Goal: Task Accomplishment & Management: Manage account settings

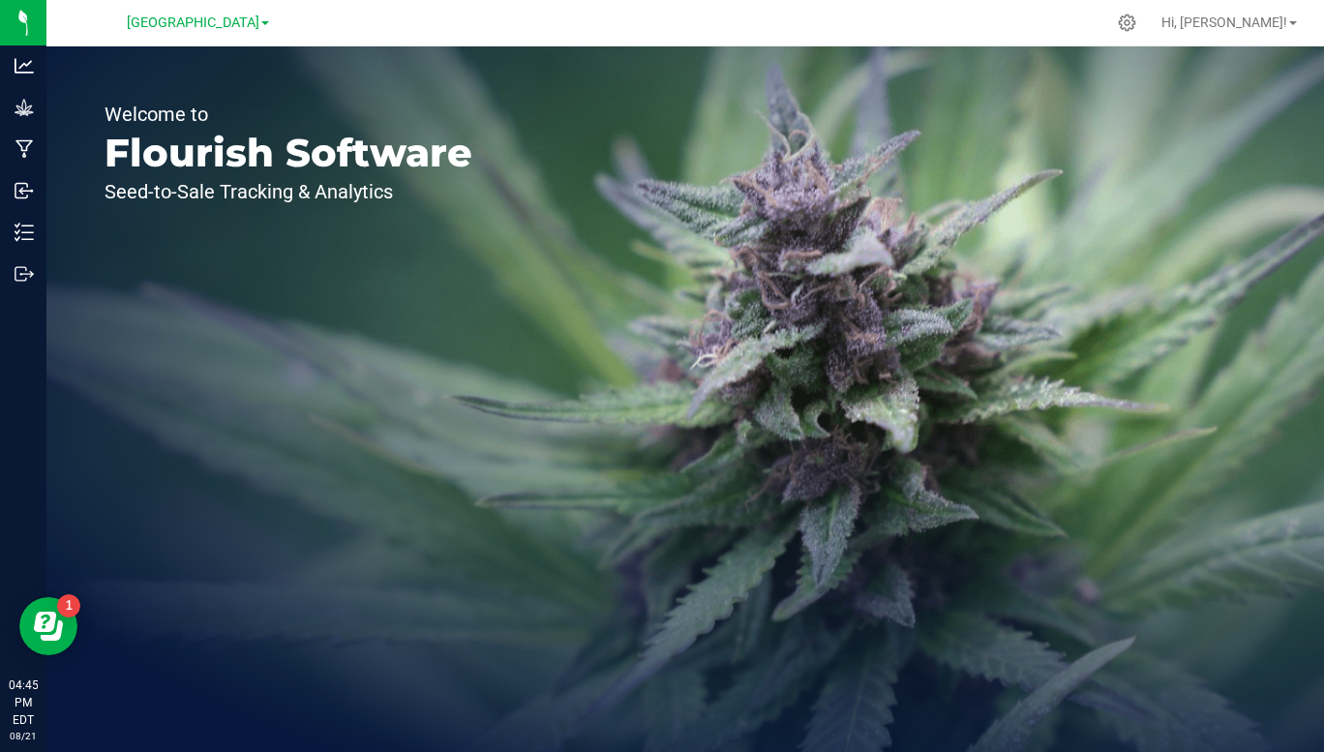
click at [1149, 32] on div at bounding box center [1127, 23] width 44 height 38
click at [1136, 25] on icon at bounding box center [1127, 23] width 17 height 17
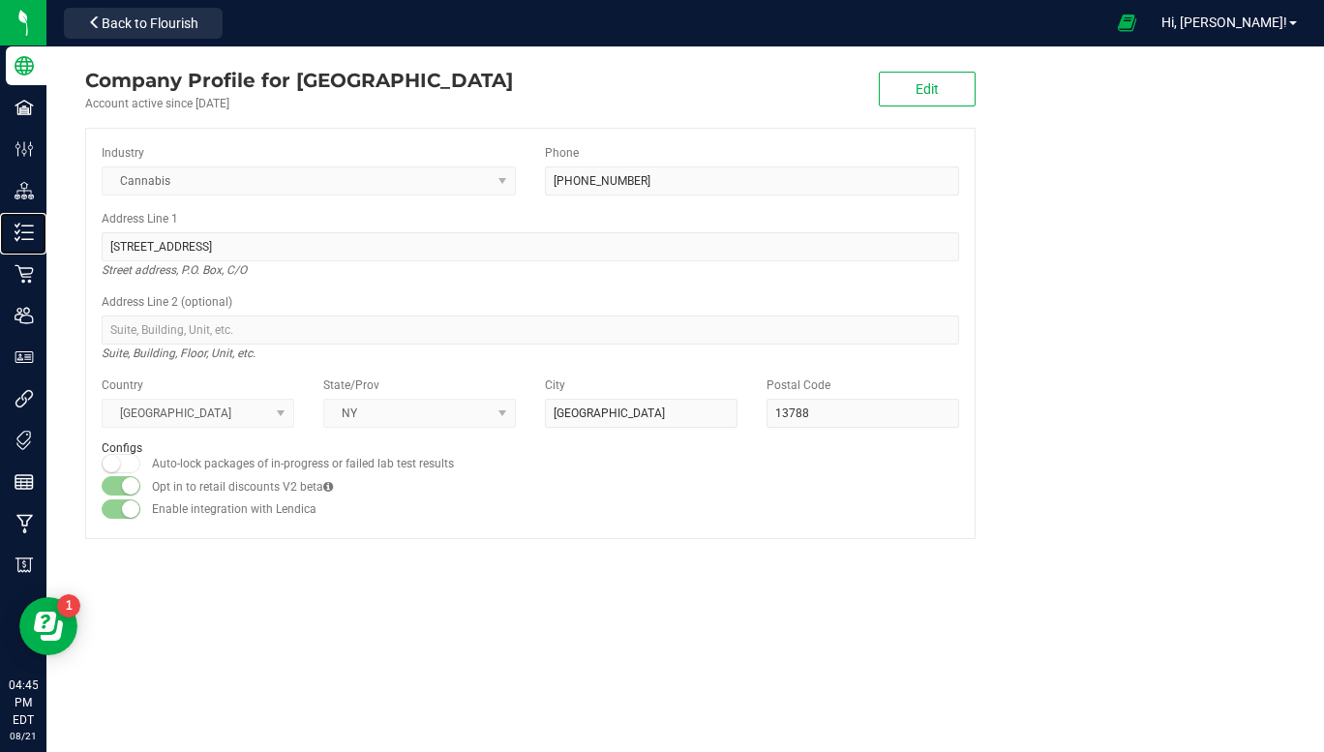
click at [40, 246] on div "Inventory" at bounding box center [26, 232] width 41 height 39
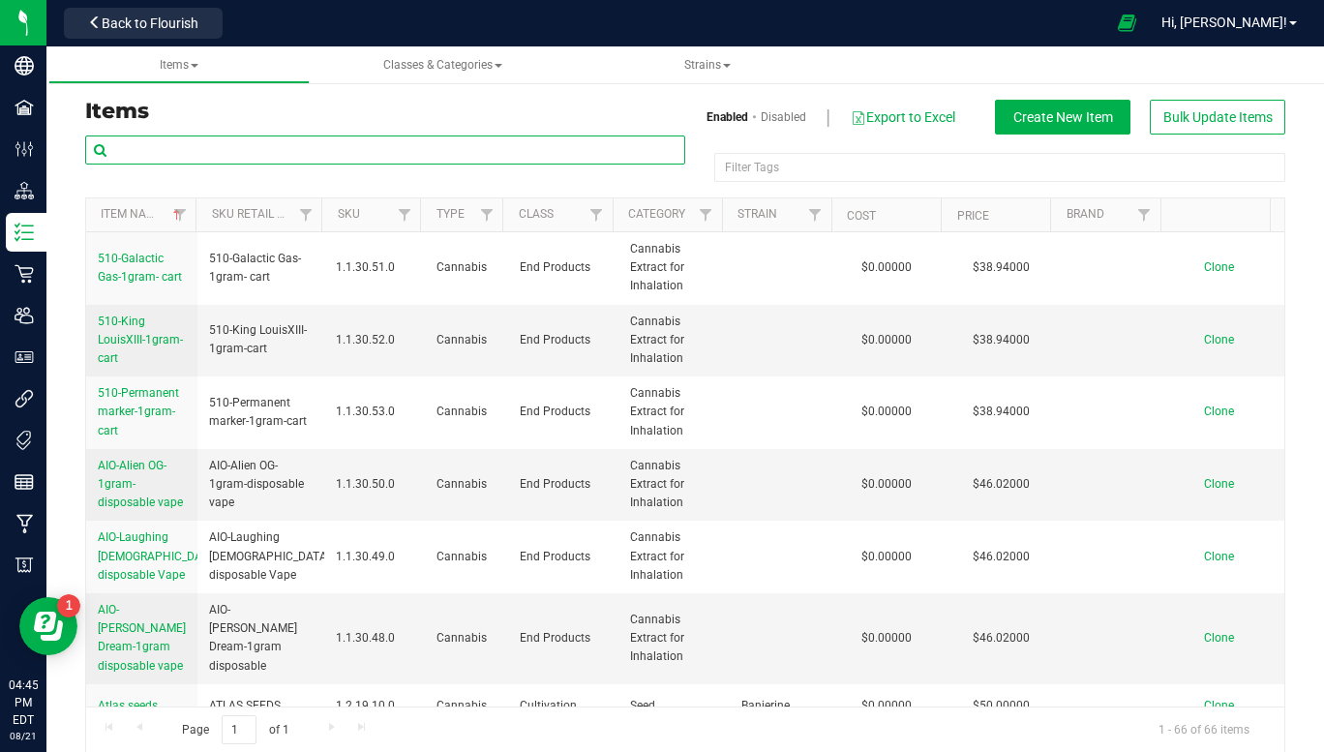
click at [472, 138] on input "text" at bounding box center [385, 149] width 600 height 29
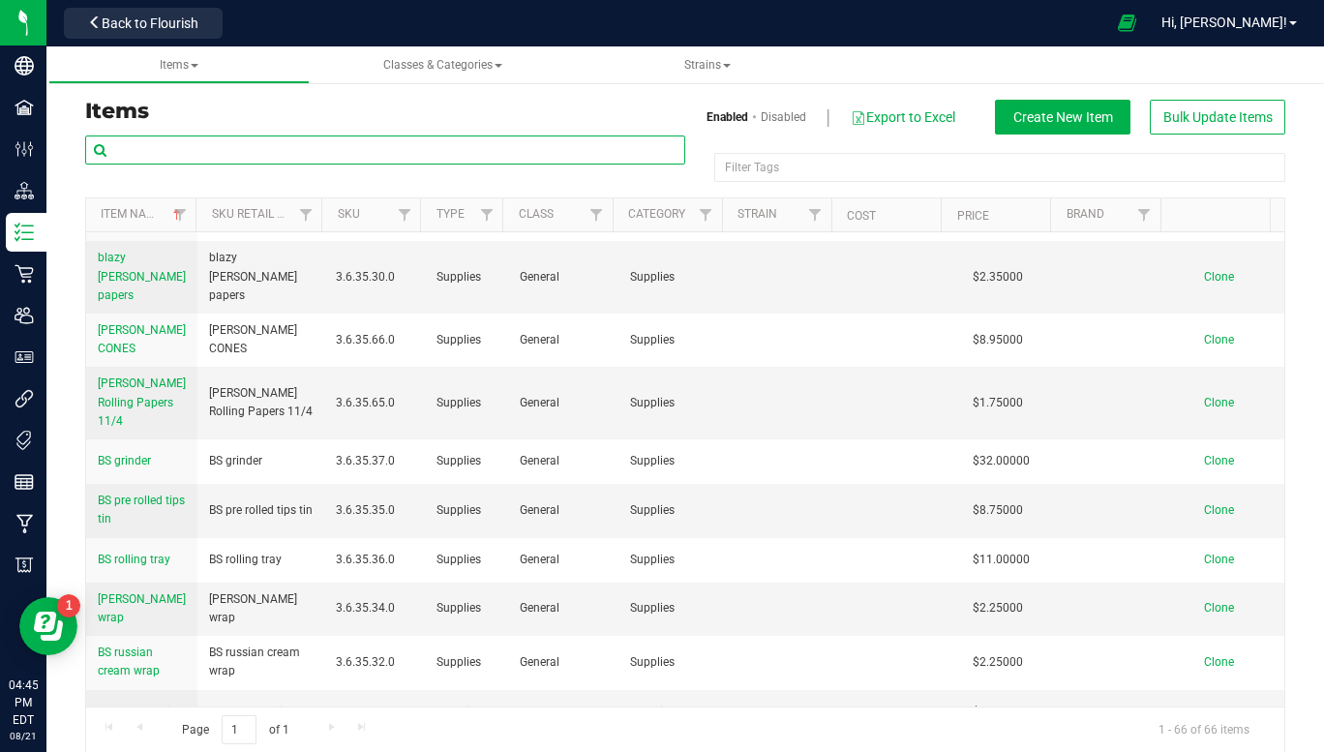
scroll to position [682, 0]
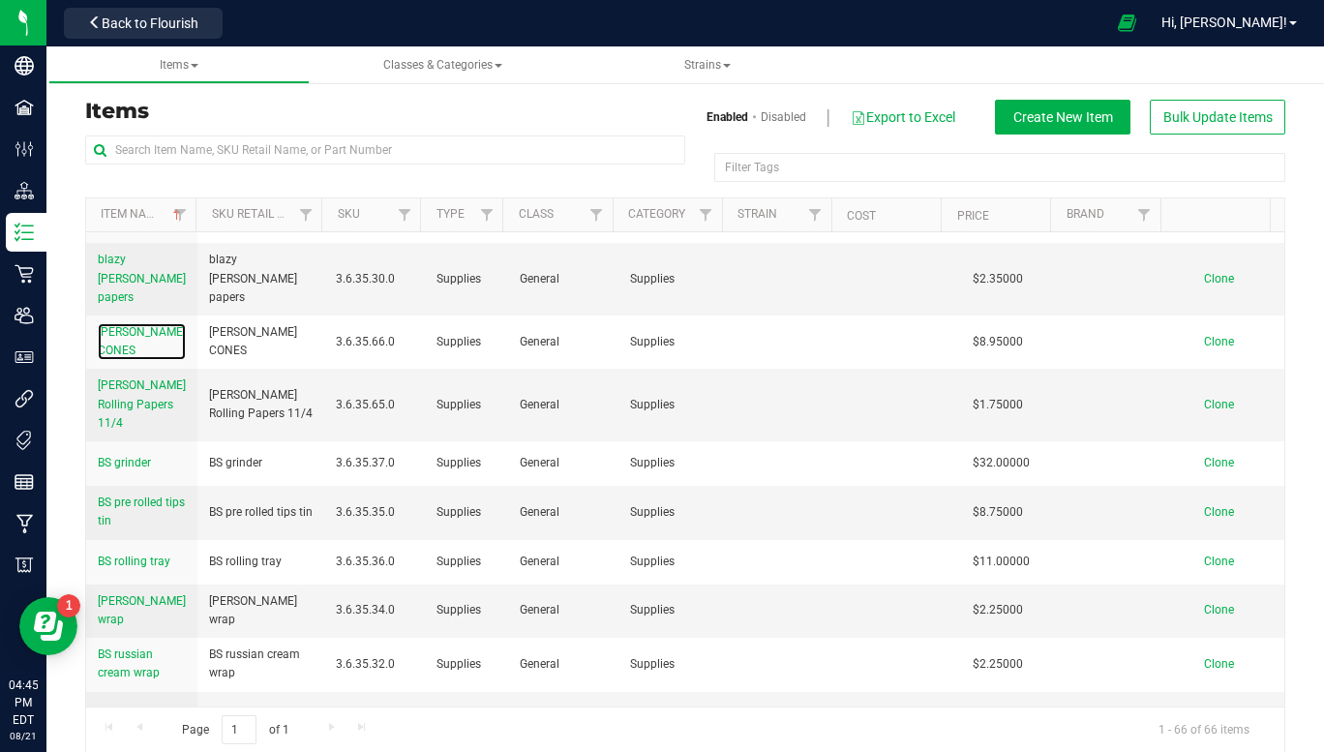
click at [147, 350] on span "BLazy Susan PINK CONES" at bounding box center [142, 341] width 88 height 32
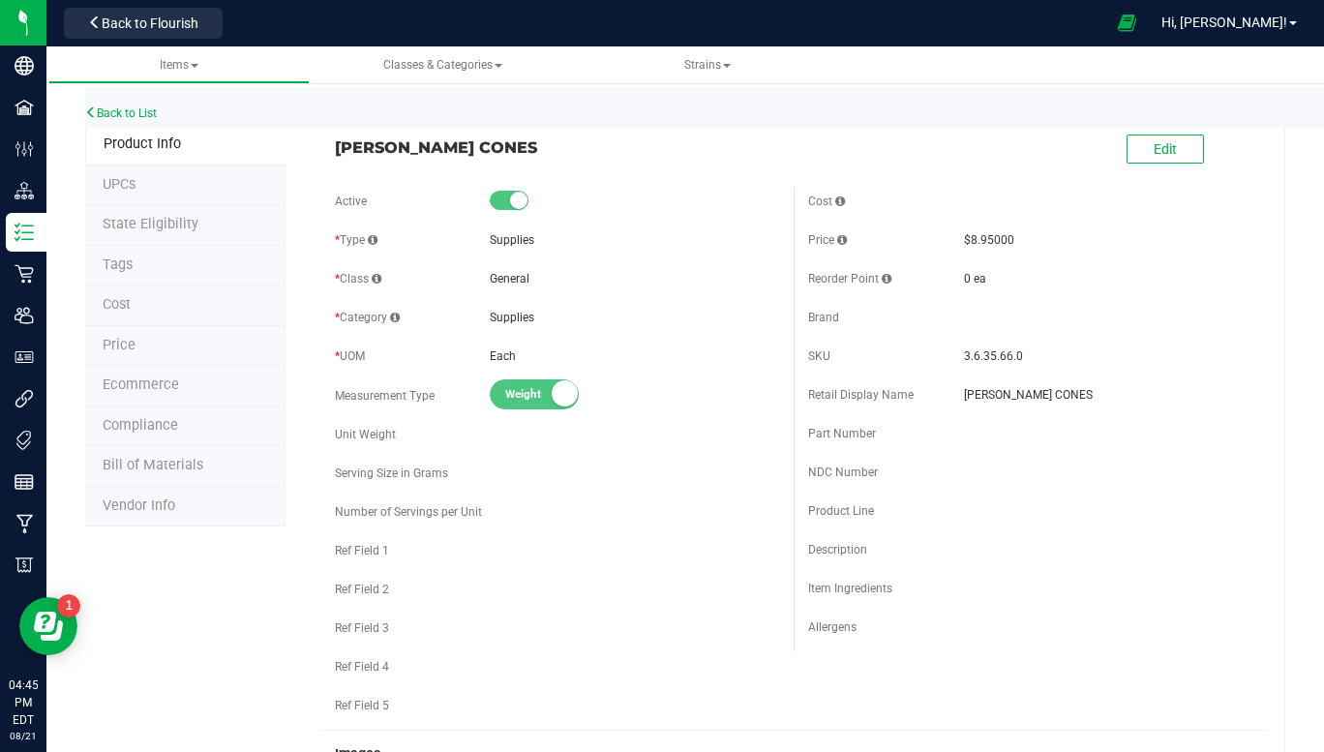
click at [197, 194] on li "UPCs" at bounding box center [185, 185] width 200 height 41
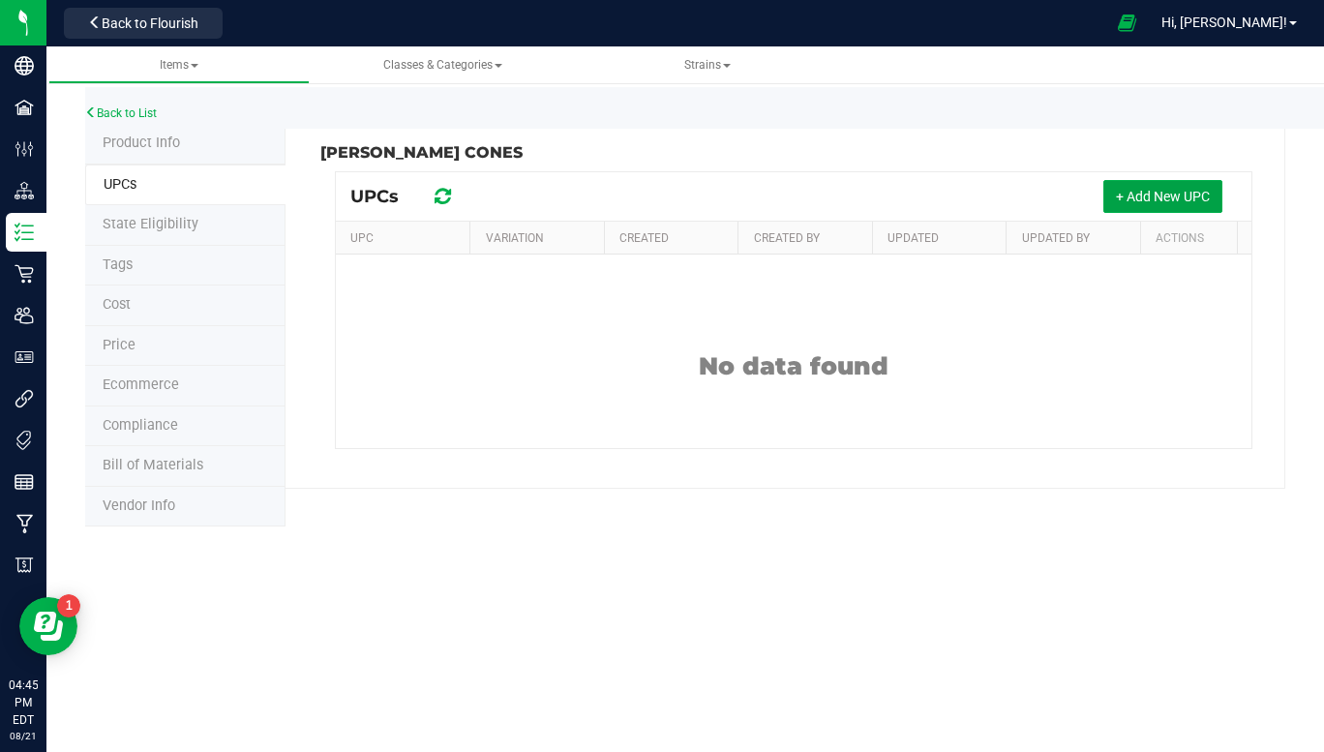
click at [1160, 205] on button "+ Add New UPC" at bounding box center [1162, 196] width 119 height 33
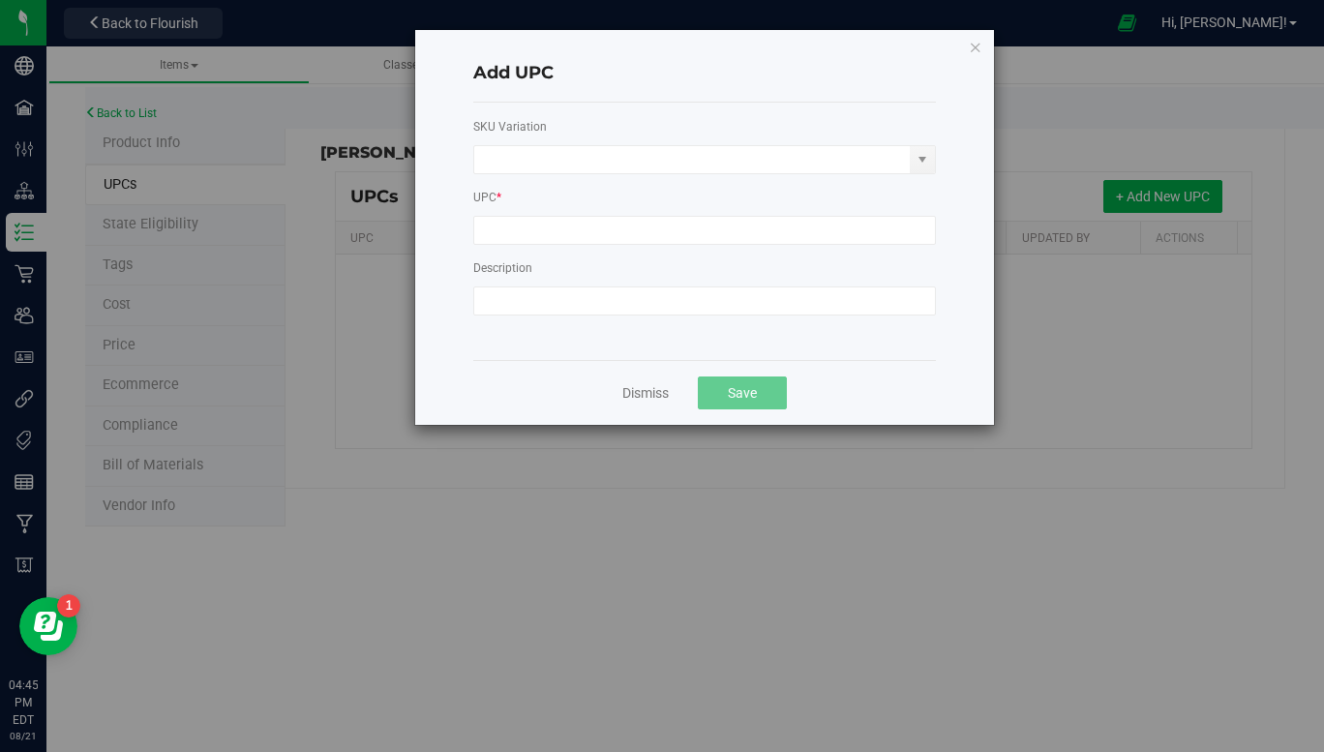
click at [926, 160] on span "select" at bounding box center [921, 159] width 15 height 15
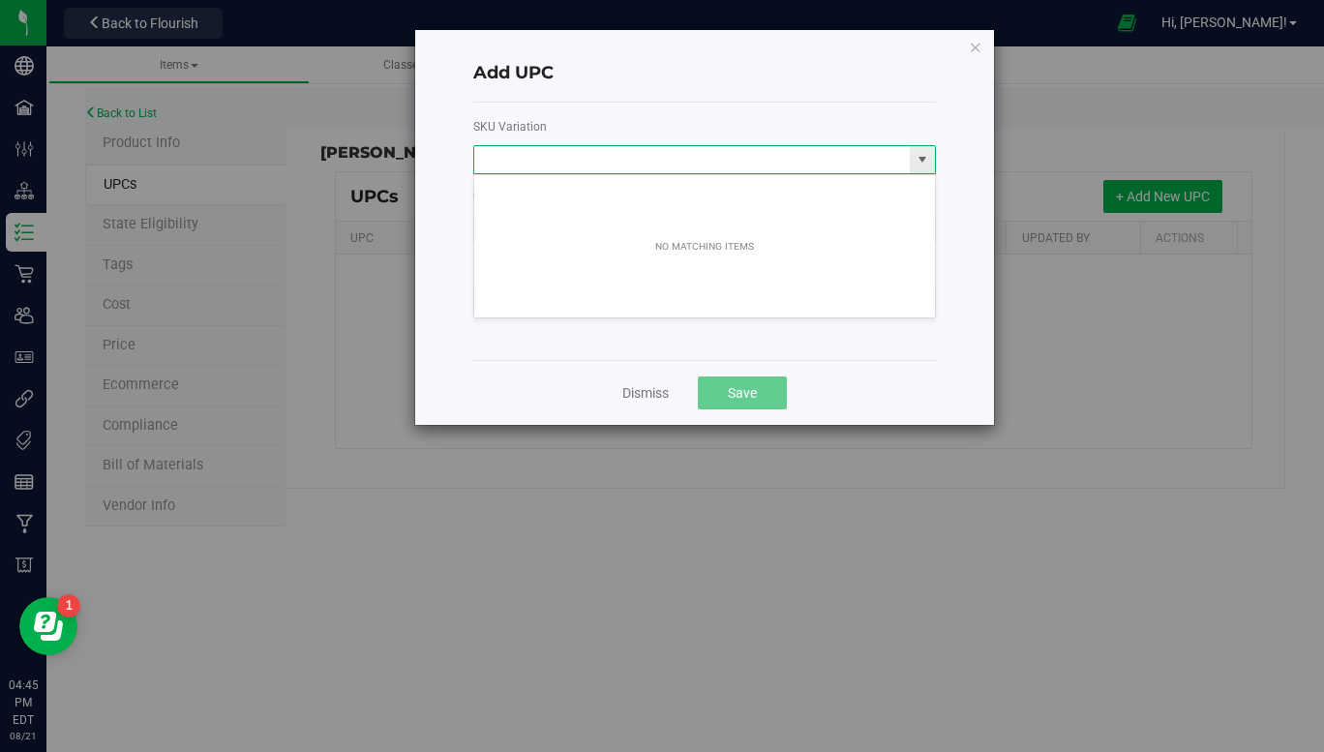
click at [921, 162] on span "select" at bounding box center [921, 159] width 15 height 15
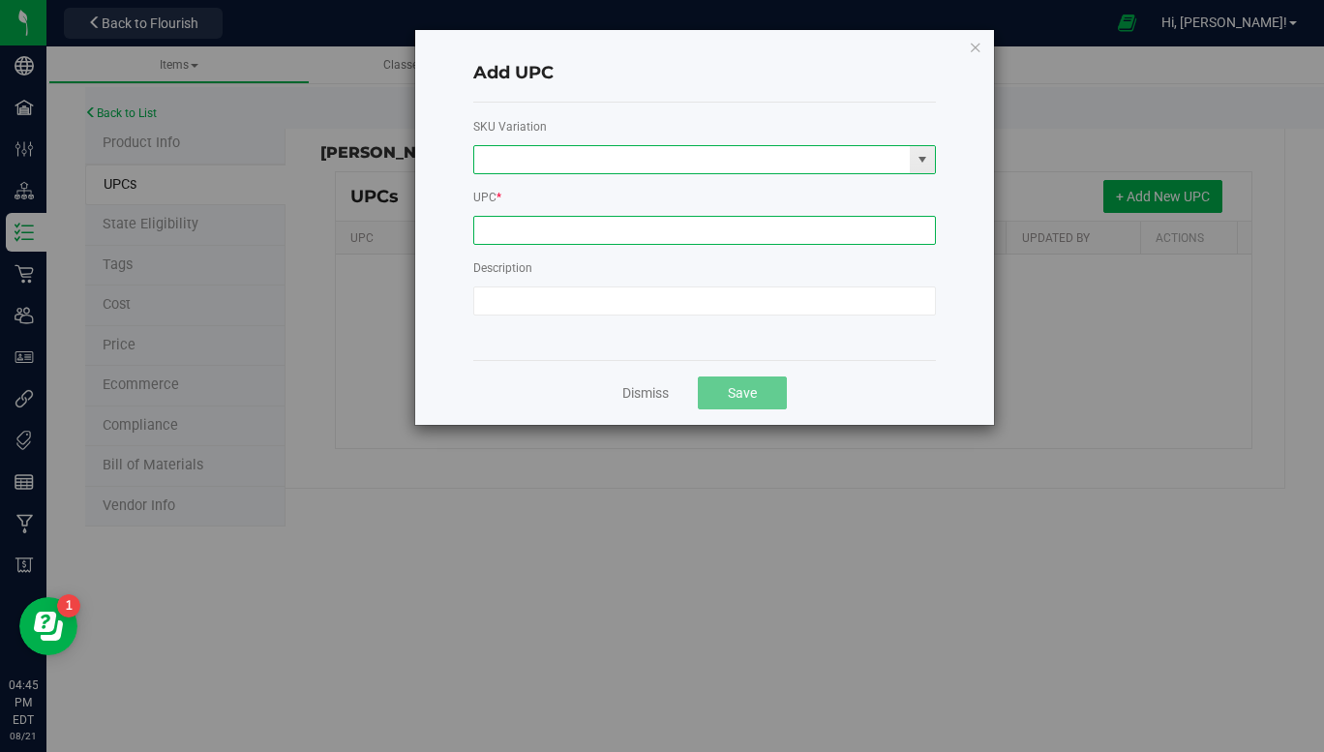
click at [730, 235] on input at bounding box center [704, 230] width 463 height 29
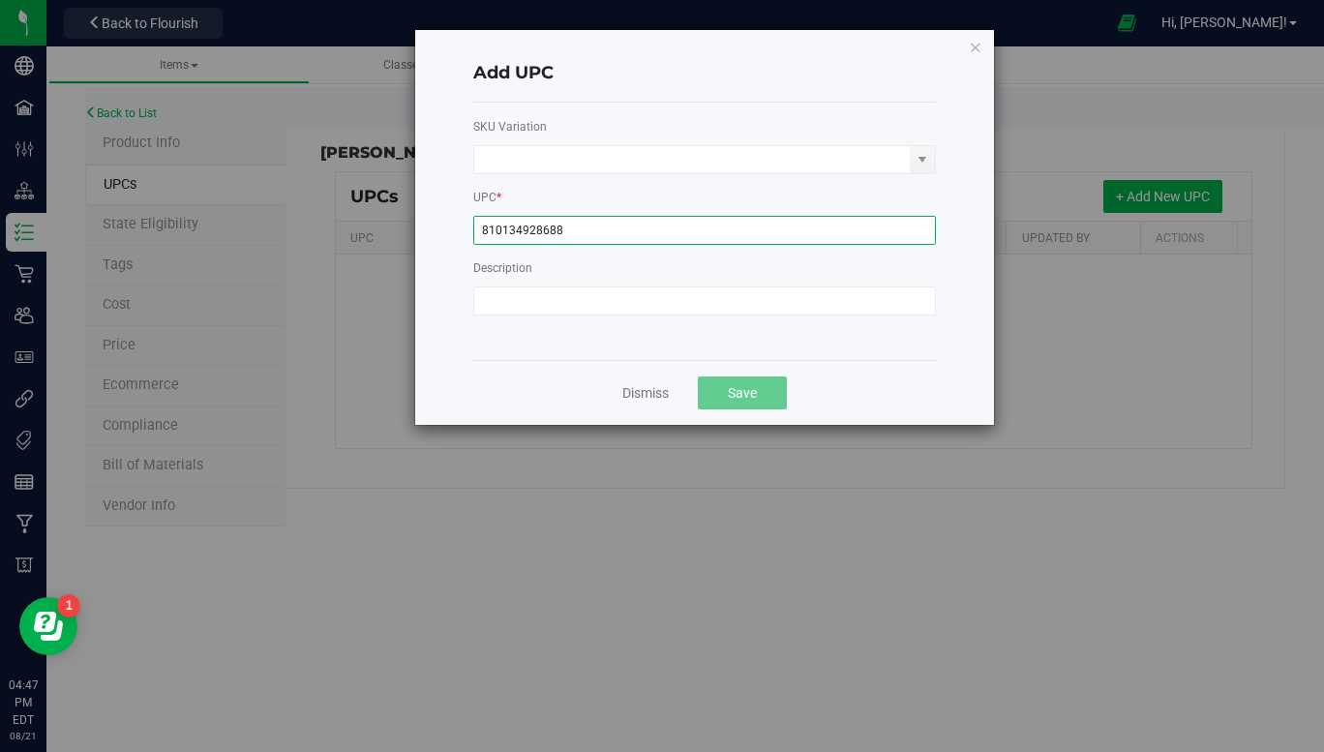
type input "810134928688"
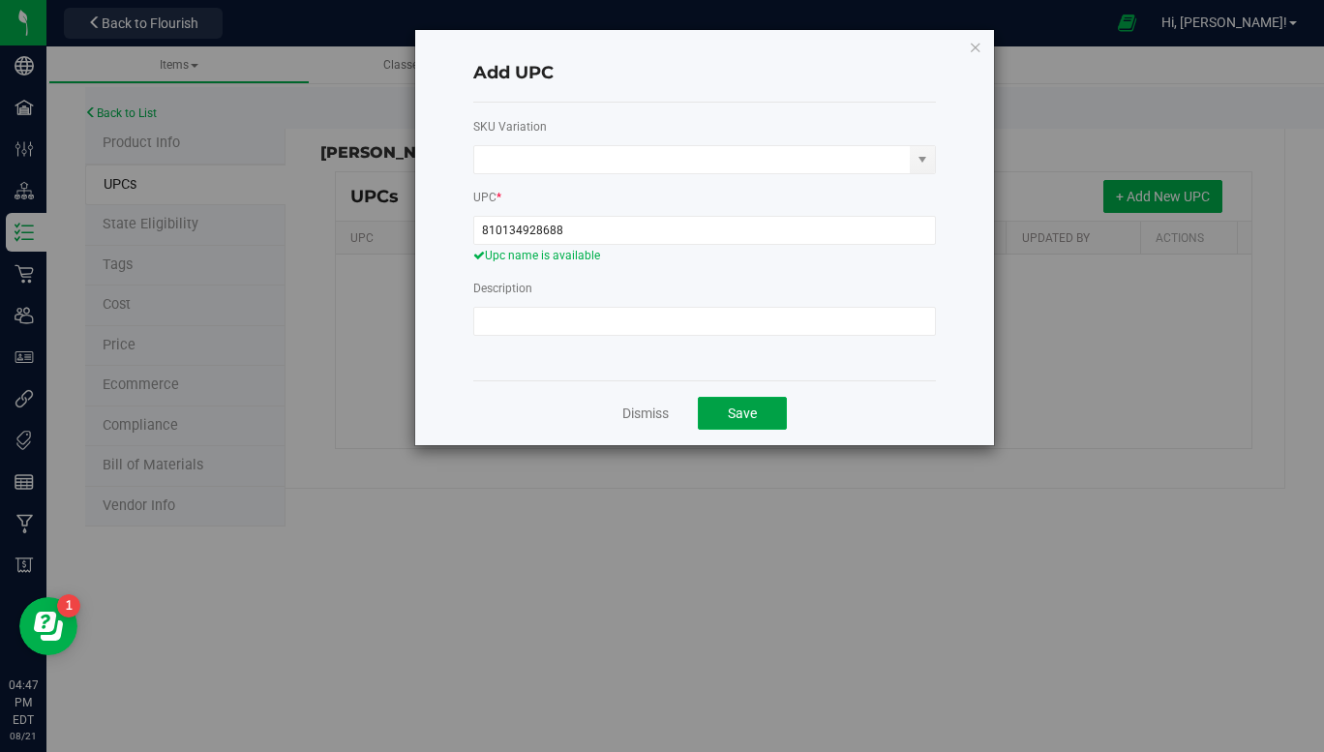
click at [731, 420] on span "Save" at bounding box center [742, 412] width 29 height 15
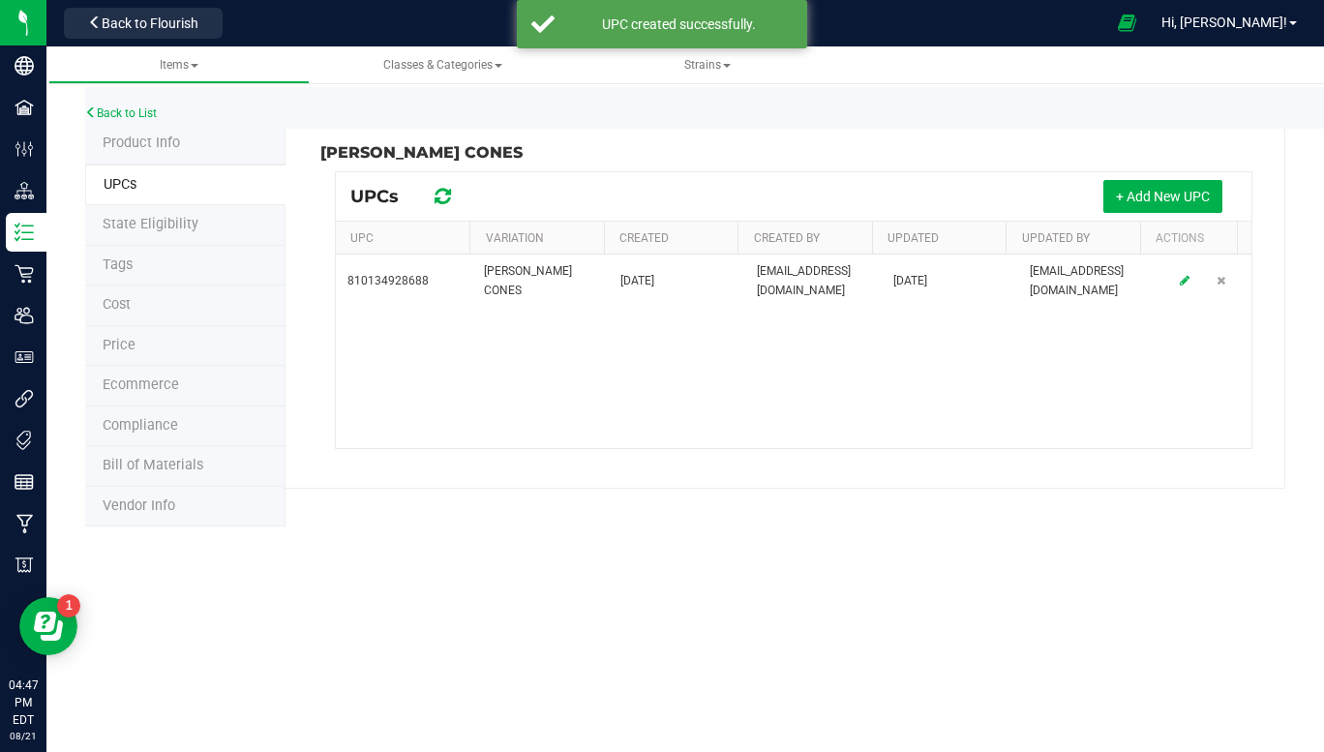
click at [114, 145] on span "Product Info" at bounding box center [141, 142] width 77 height 16
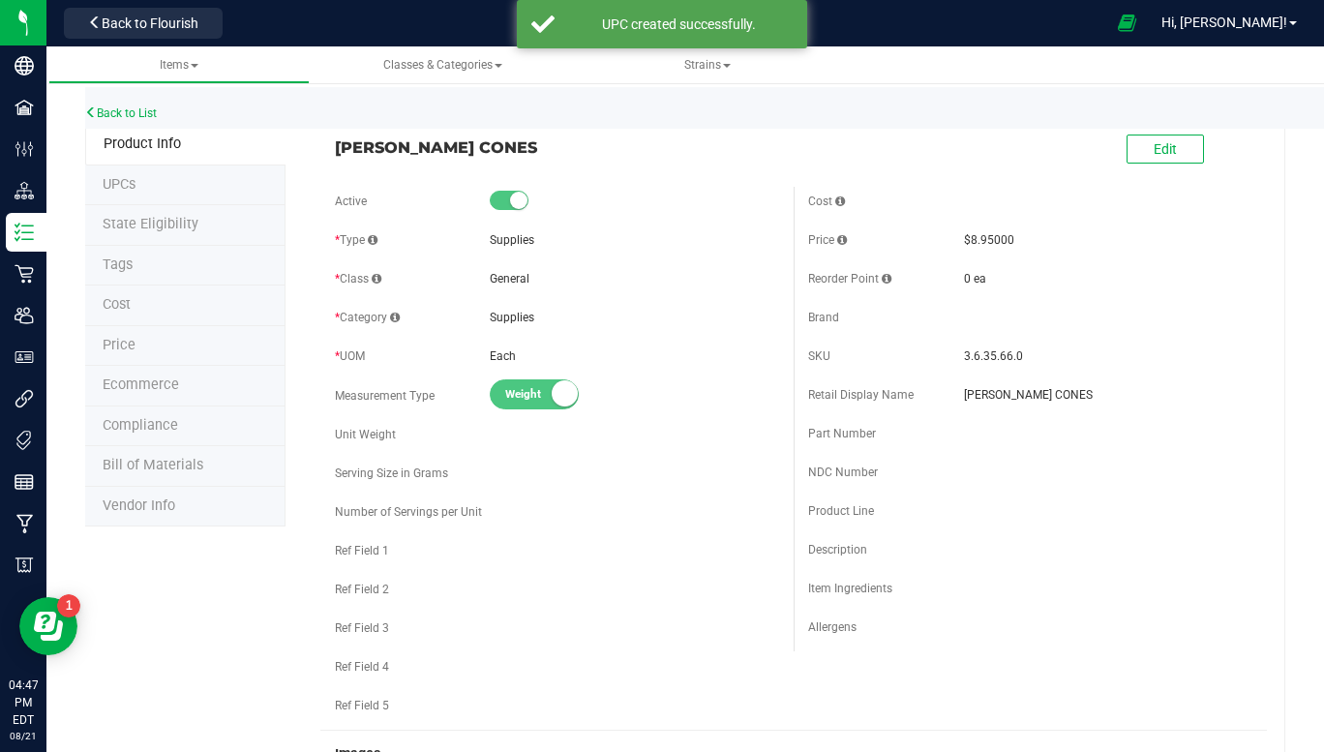
click at [116, 128] on div "Back to List" at bounding box center [747, 108] width 1324 height 42
click at [113, 113] on link "Back to List" at bounding box center [121, 113] width 72 height 14
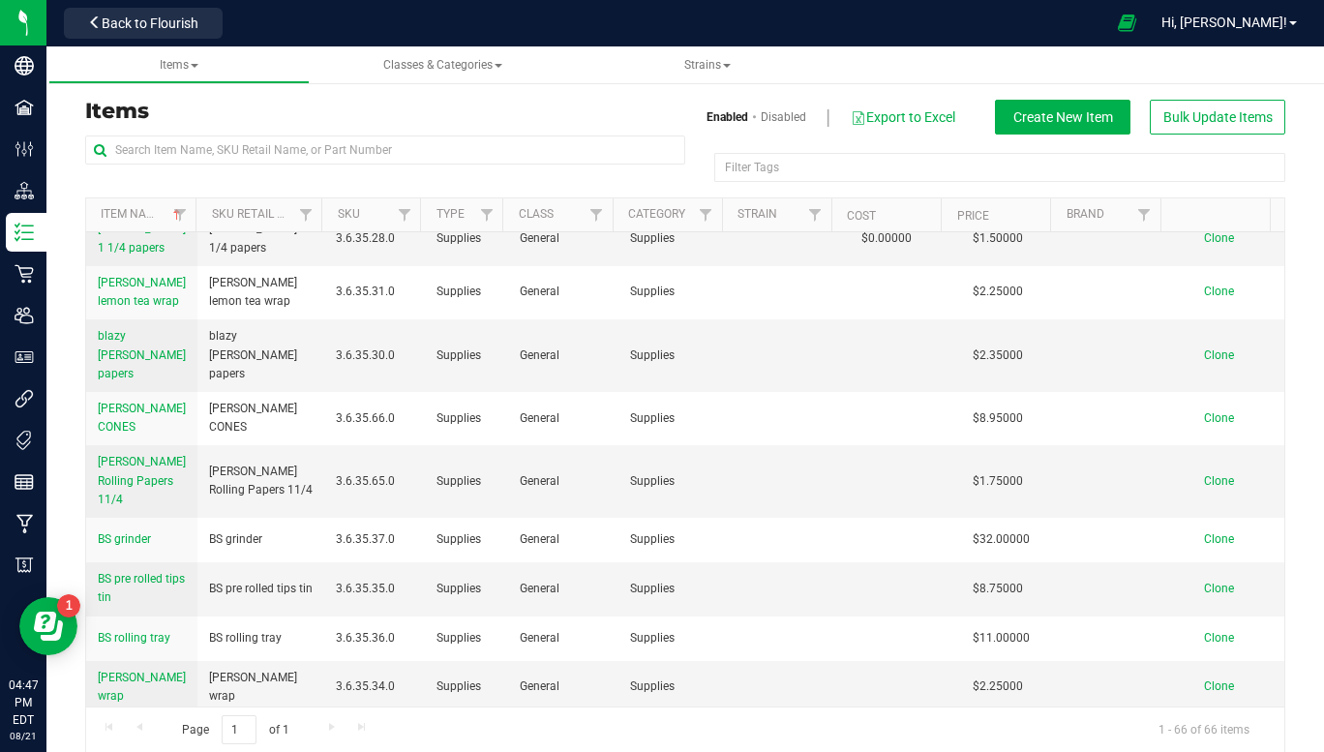
scroll to position [607, 0]
click at [134, 491] on span "Blazy Susan Pink Rolling Papers 11/4" at bounding box center [142, 479] width 88 height 50
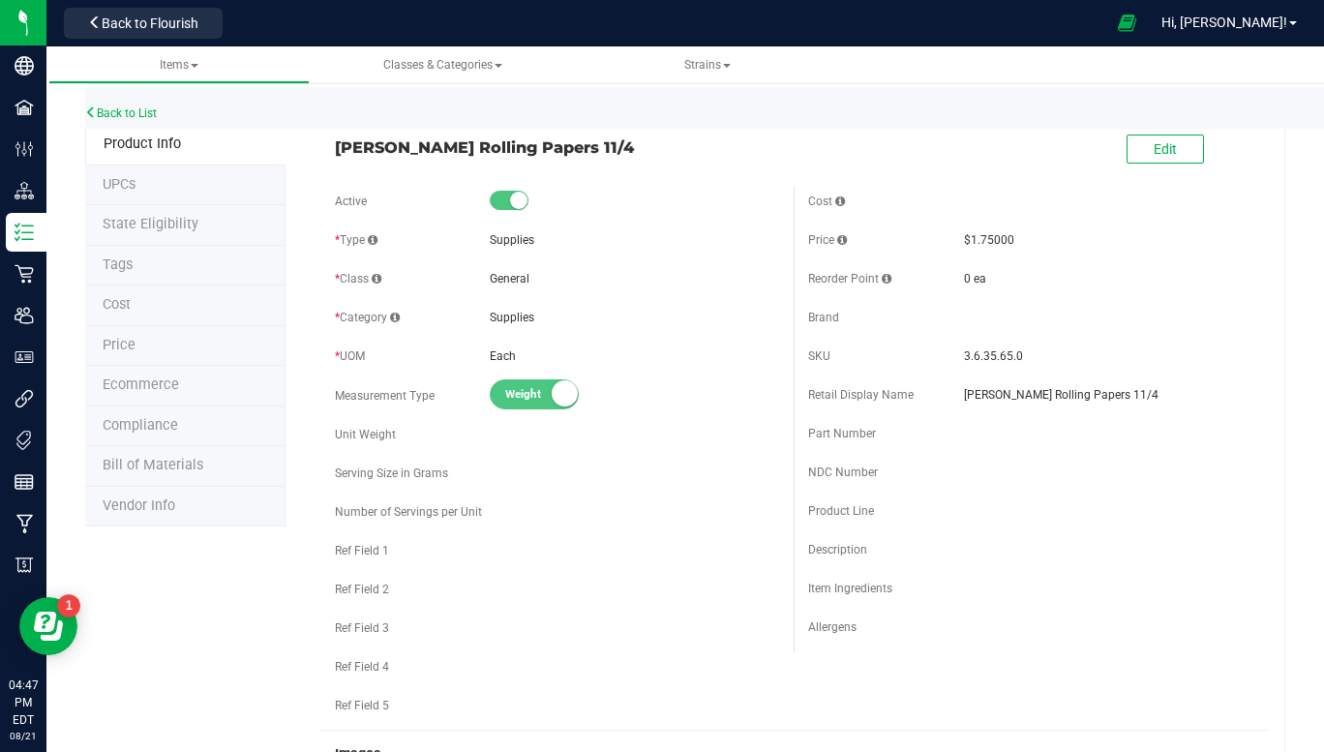
scroll to position [5, 0]
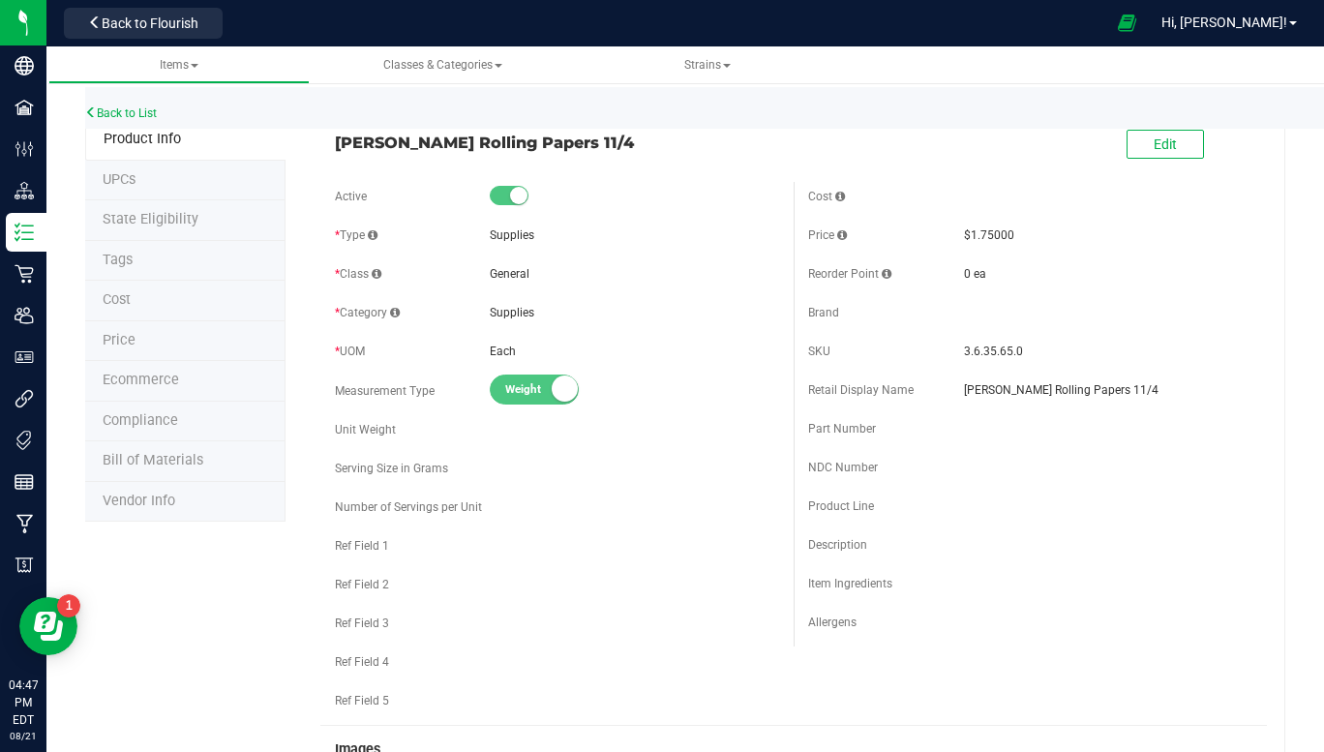
click at [115, 184] on span "UPCs" at bounding box center [119, 179] width 33 height 16
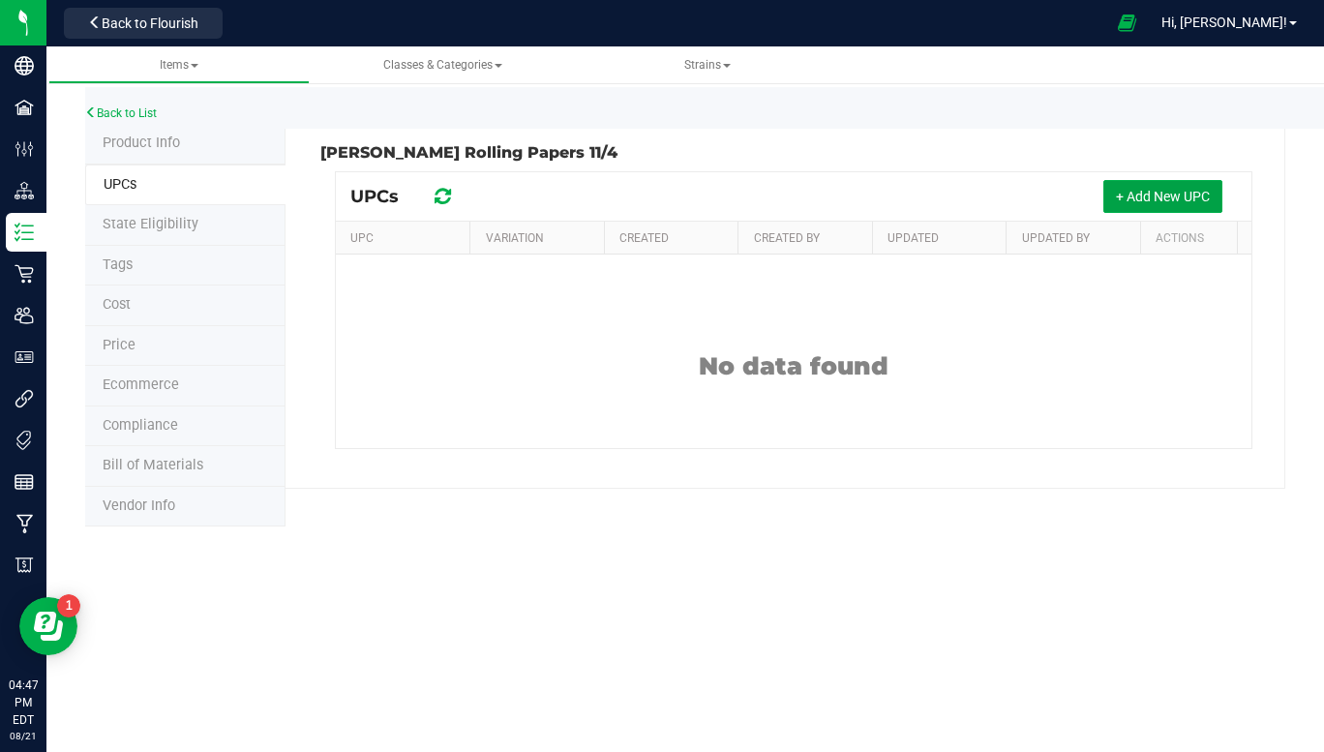
click at [1157, 197] on span "+ Add New UPC" at bounding box center [1163, 196] width 94 height 15
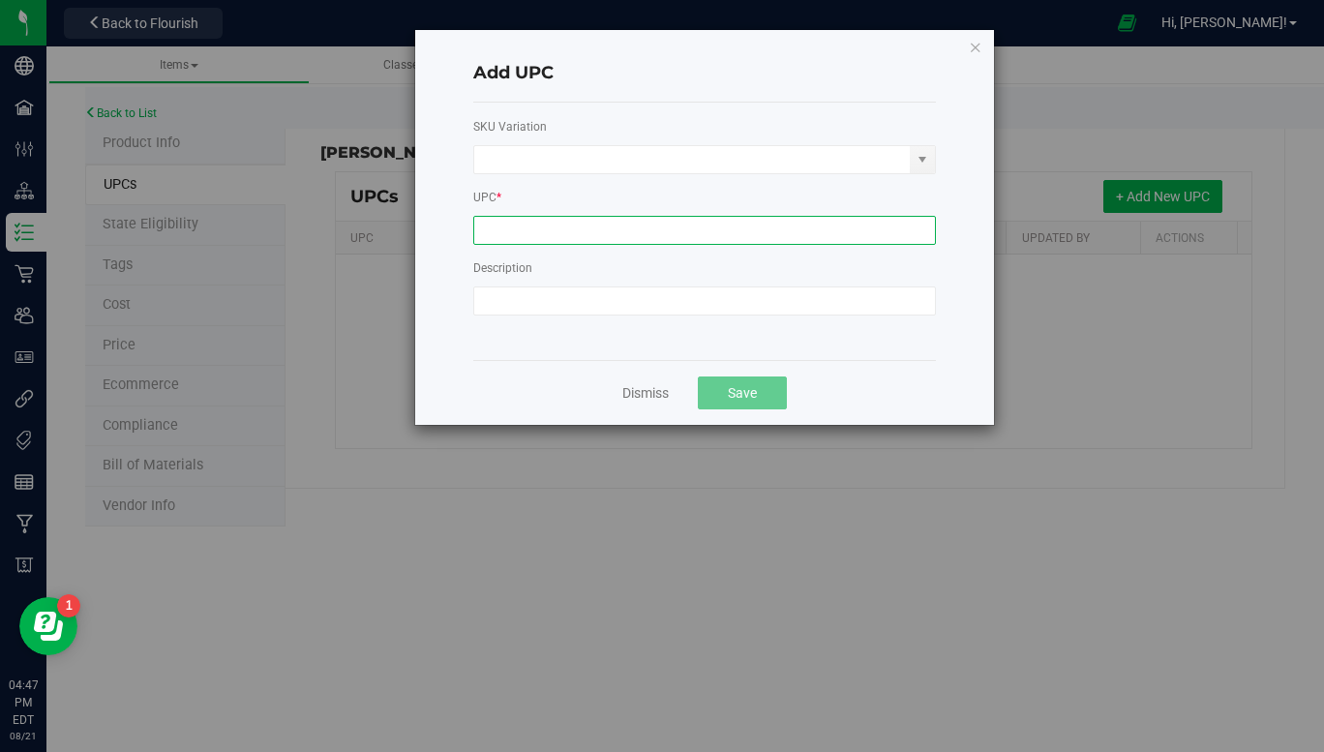
click at [755, 234] on input at bounding box center [704, 230] width 463 height 29
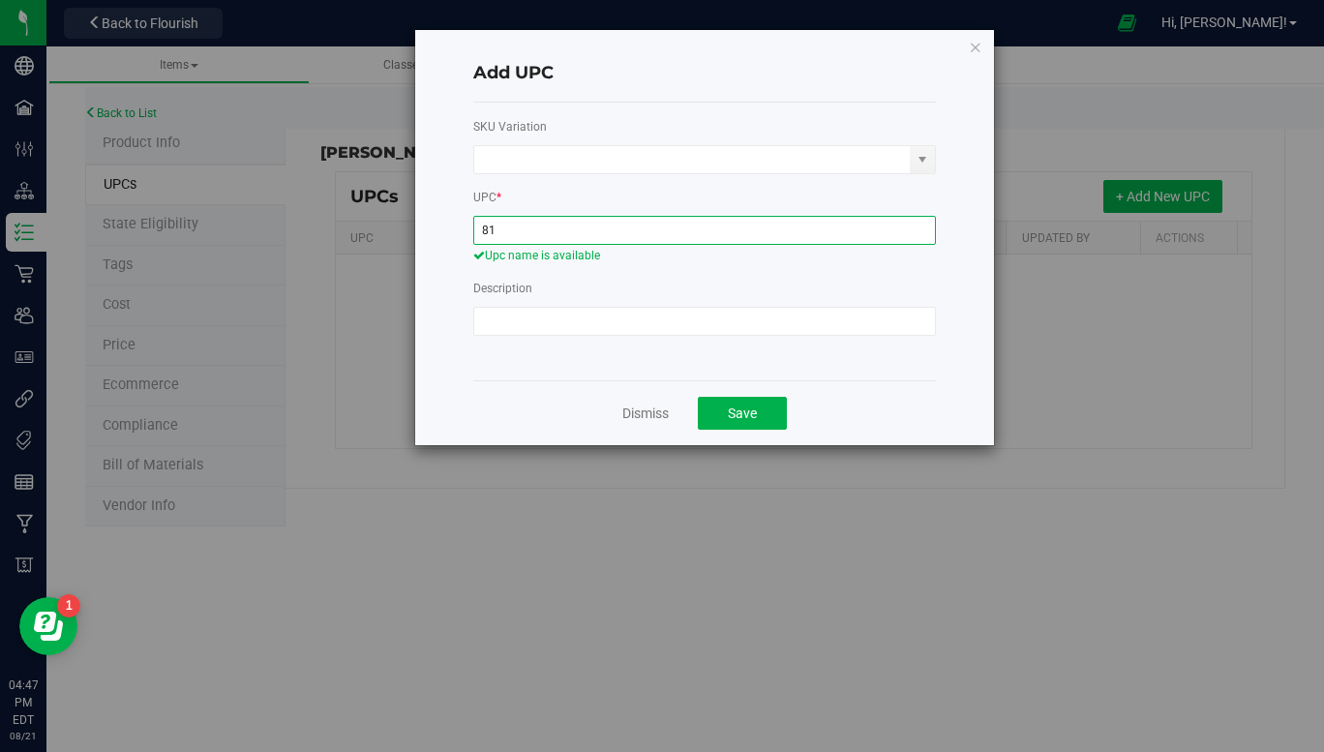
type input "8"
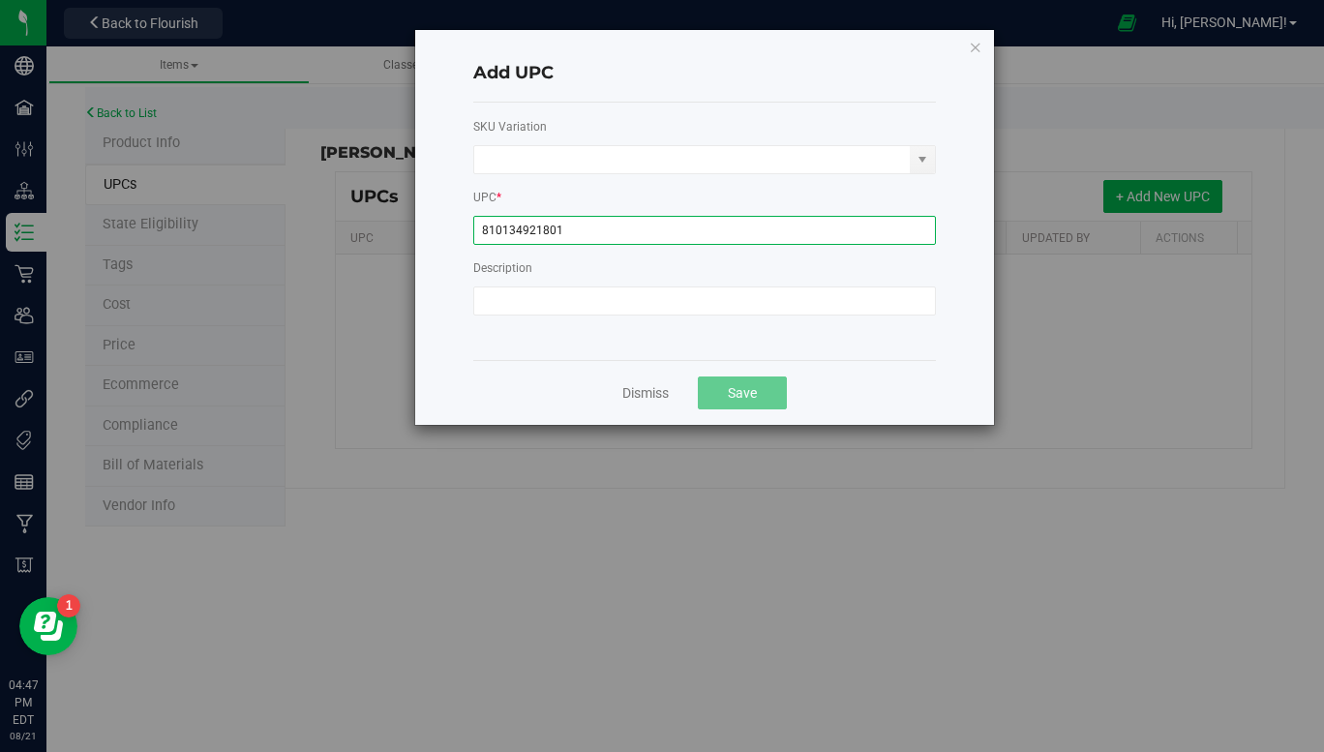
type input "810134921801"
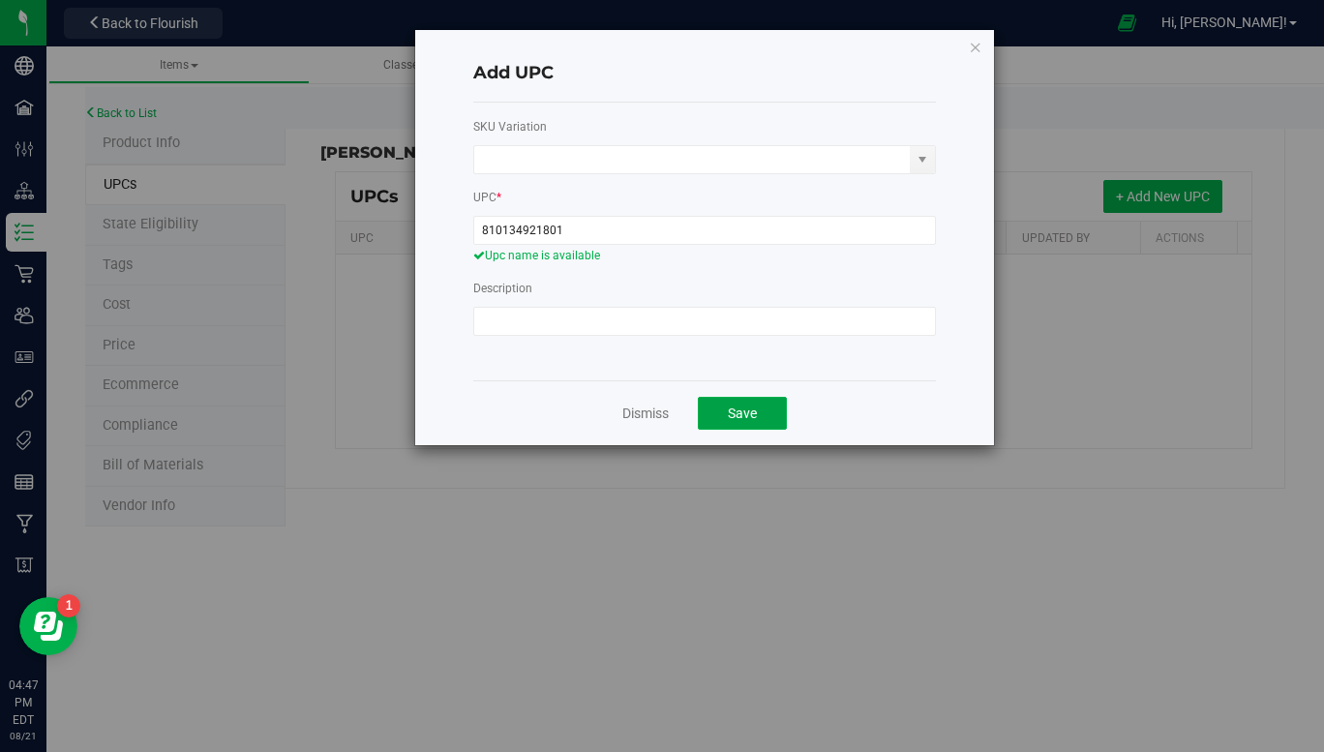
click at [765, 402] on button "Save" at bounding box center [742, 413] width 89 height 33
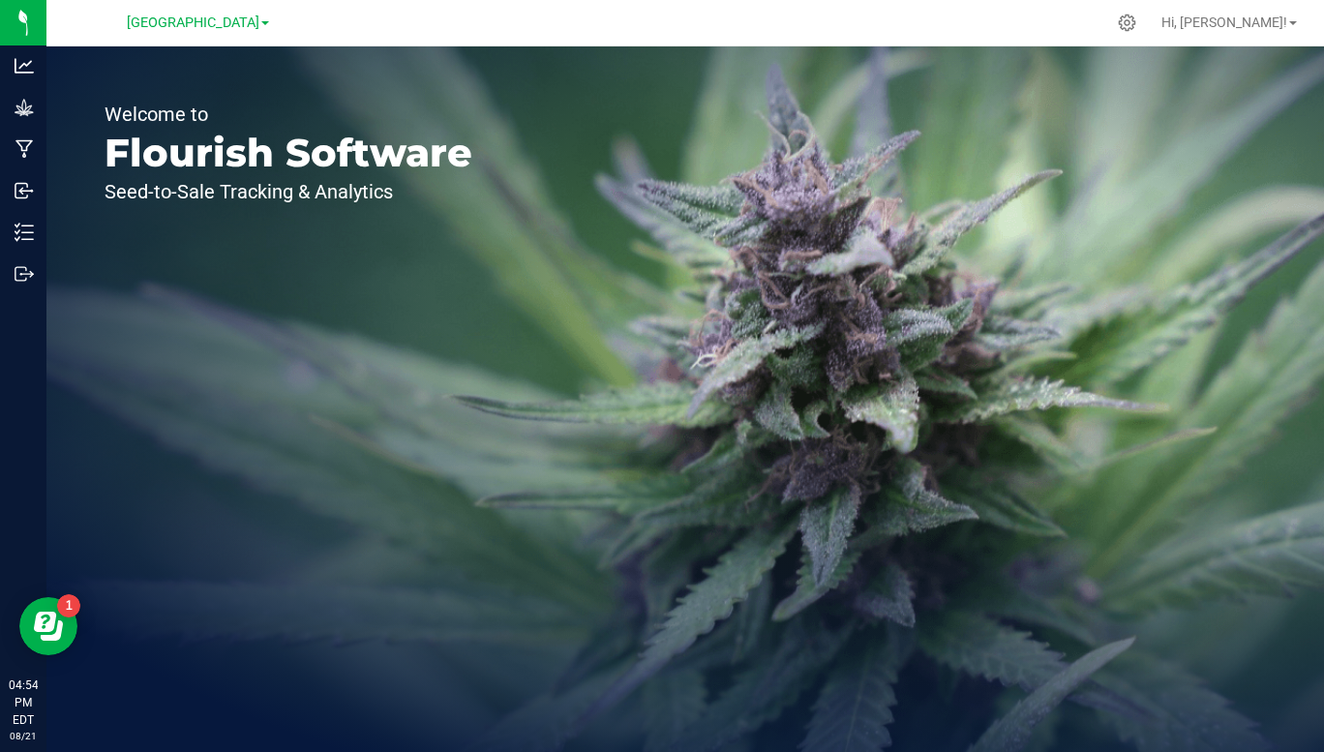
click at [257, 22] on span "[GEOGRAPHIC_DATA]" at bounding box center [193, 23] width 133 height 16
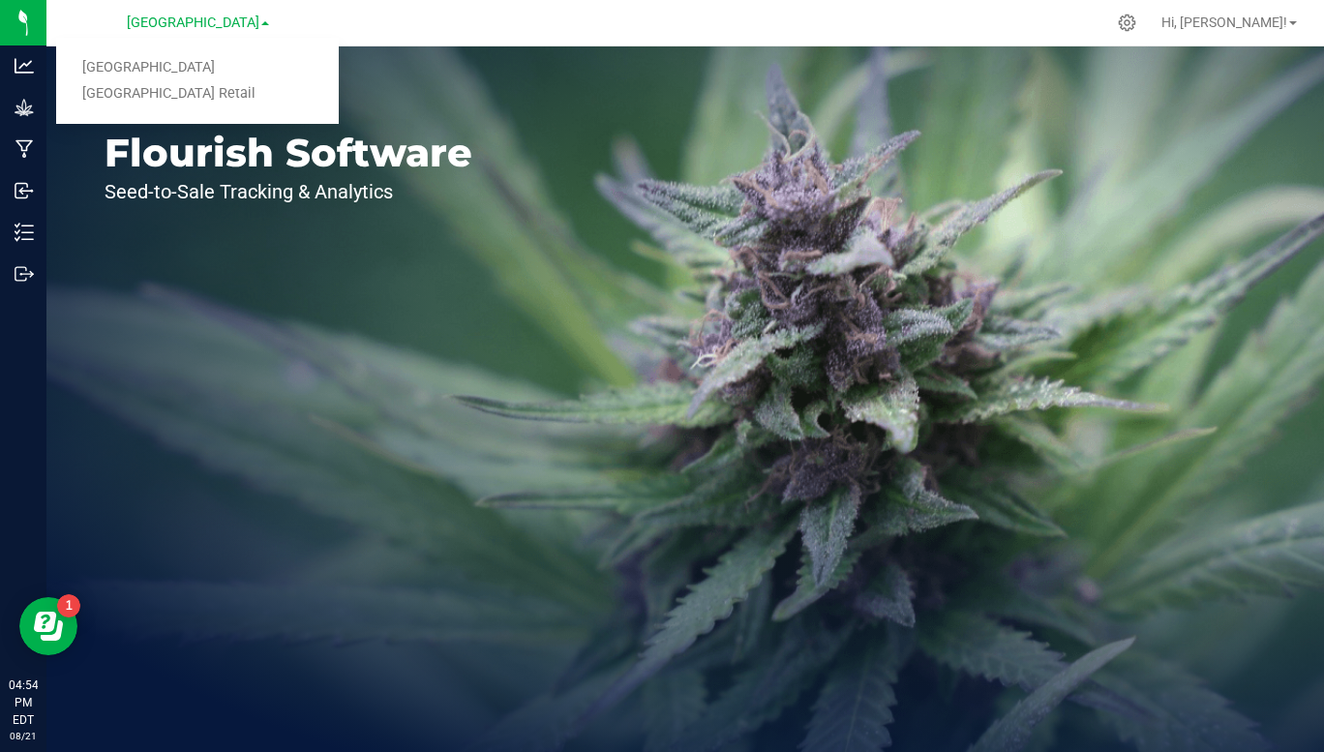
click at [221, 90] on link "[GEOGRAPHIC_DATA] Retail" at bounding box center [197, 94] width 283 height 26
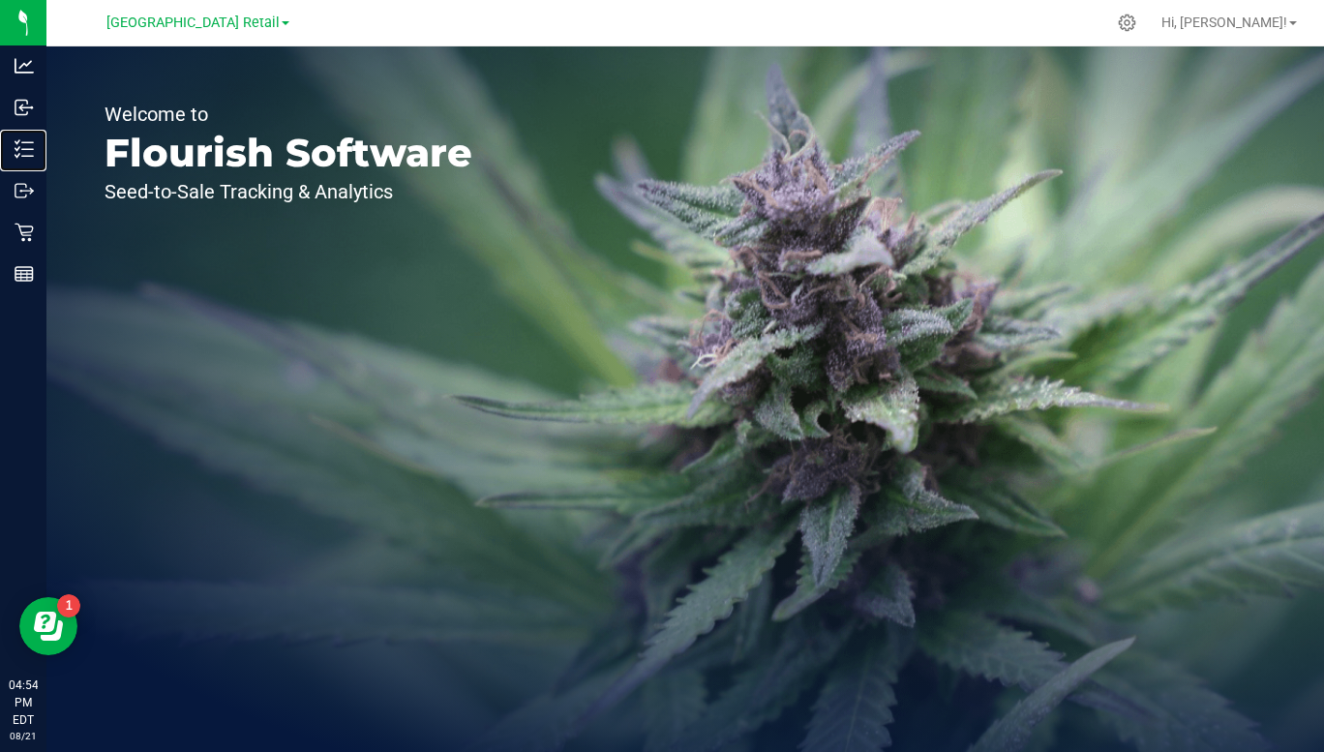
click at [24, 152] on icon at bounding box center [24, 148] width 19 height 19
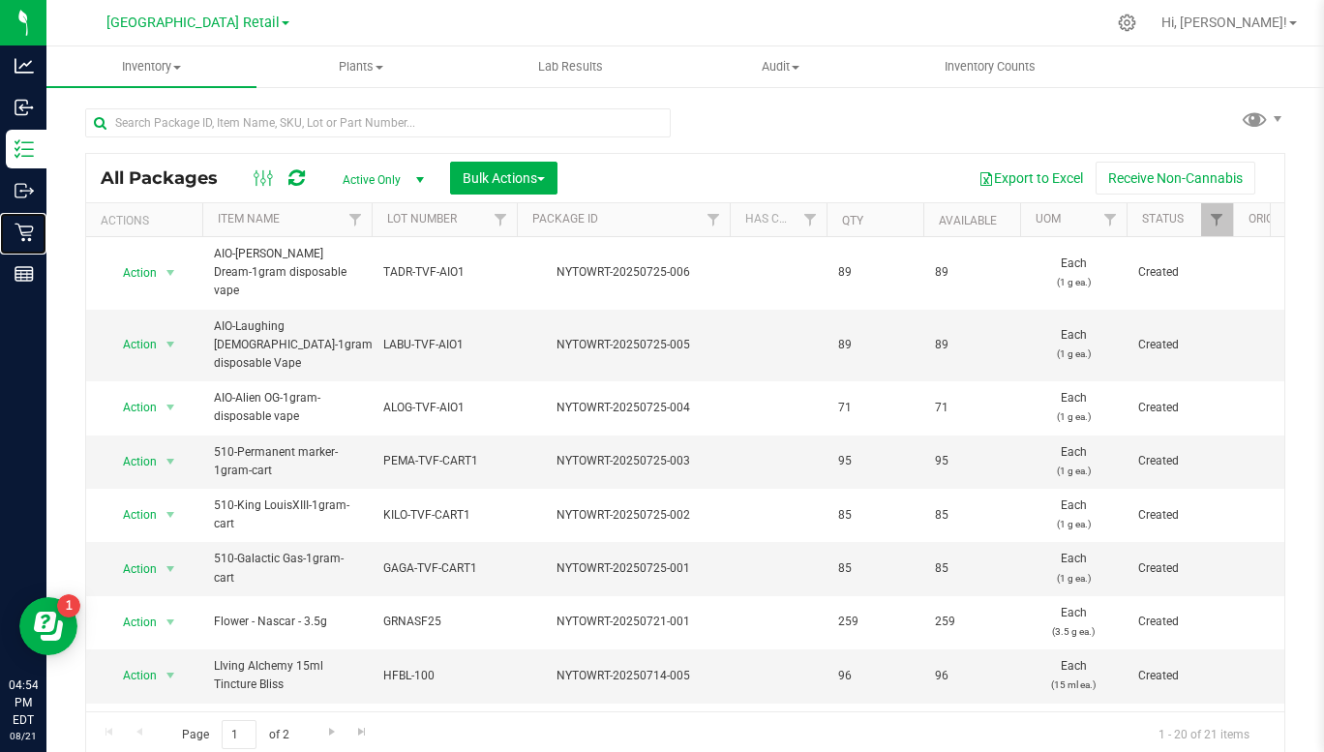
click at [0, 0] on p "Retail" at bounding box center [0, 0] width 0 height 0
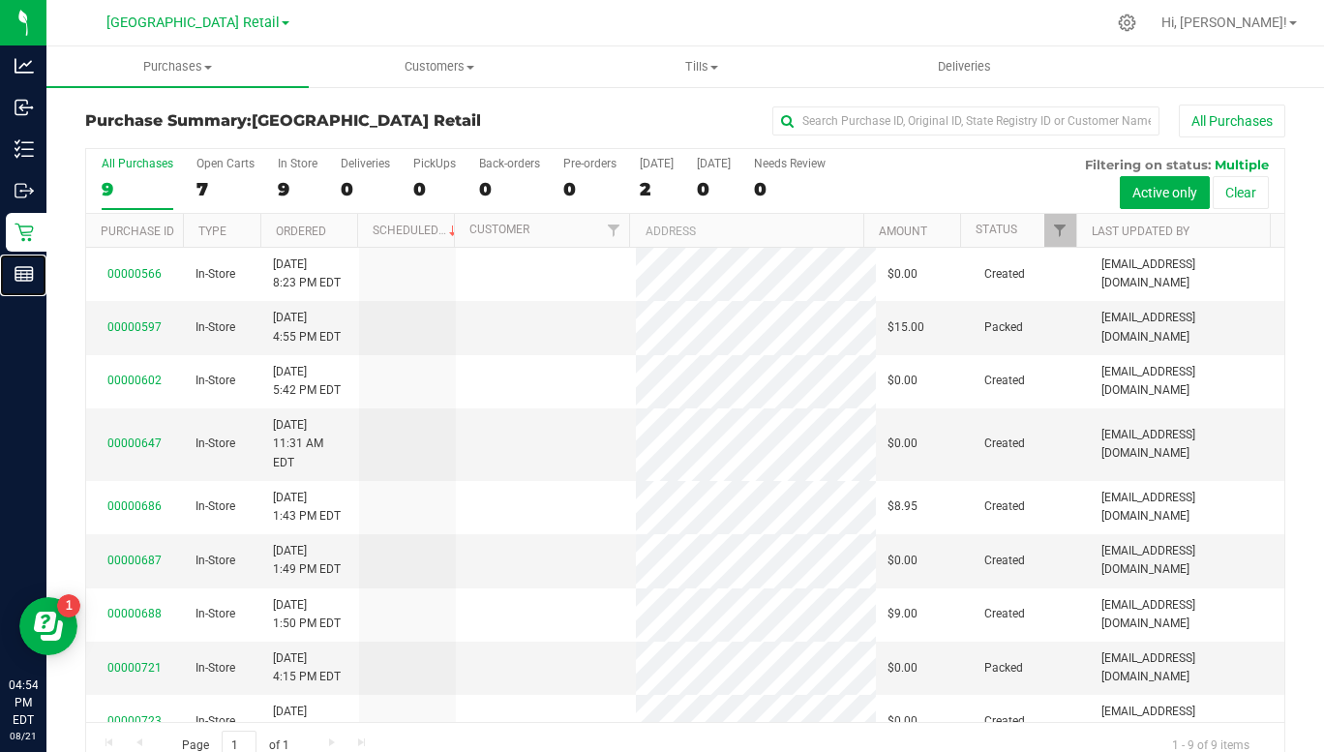
click at [0, 0] on p "Reports" at bounding box center [0, 0] width 0 height 0
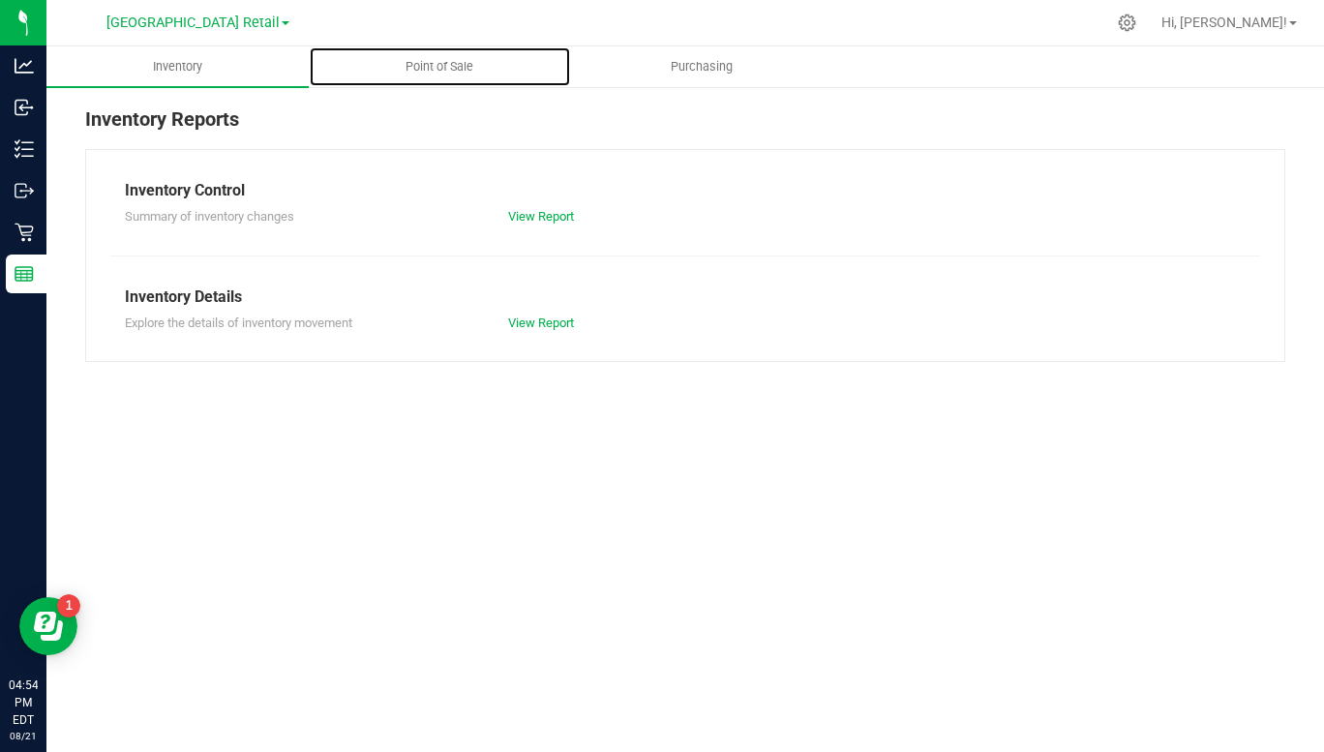
click at [455, 66] on span "Point of Sale" at bounding box center [439, 66] width 120 height 17
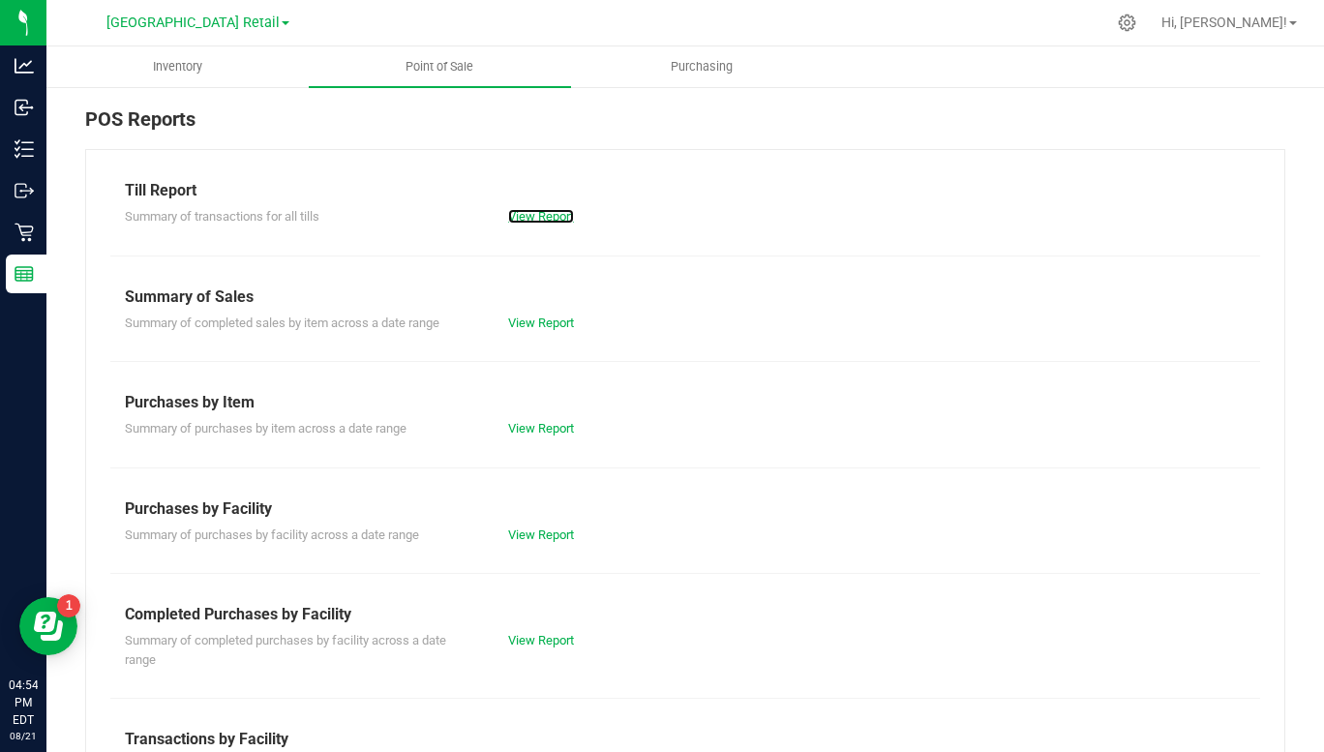
click at [541, 220] on link "View Report" at bounding box center [541, 216] width 66 height 15
